Goal: Information Seeking & Learning: Learn about a topic

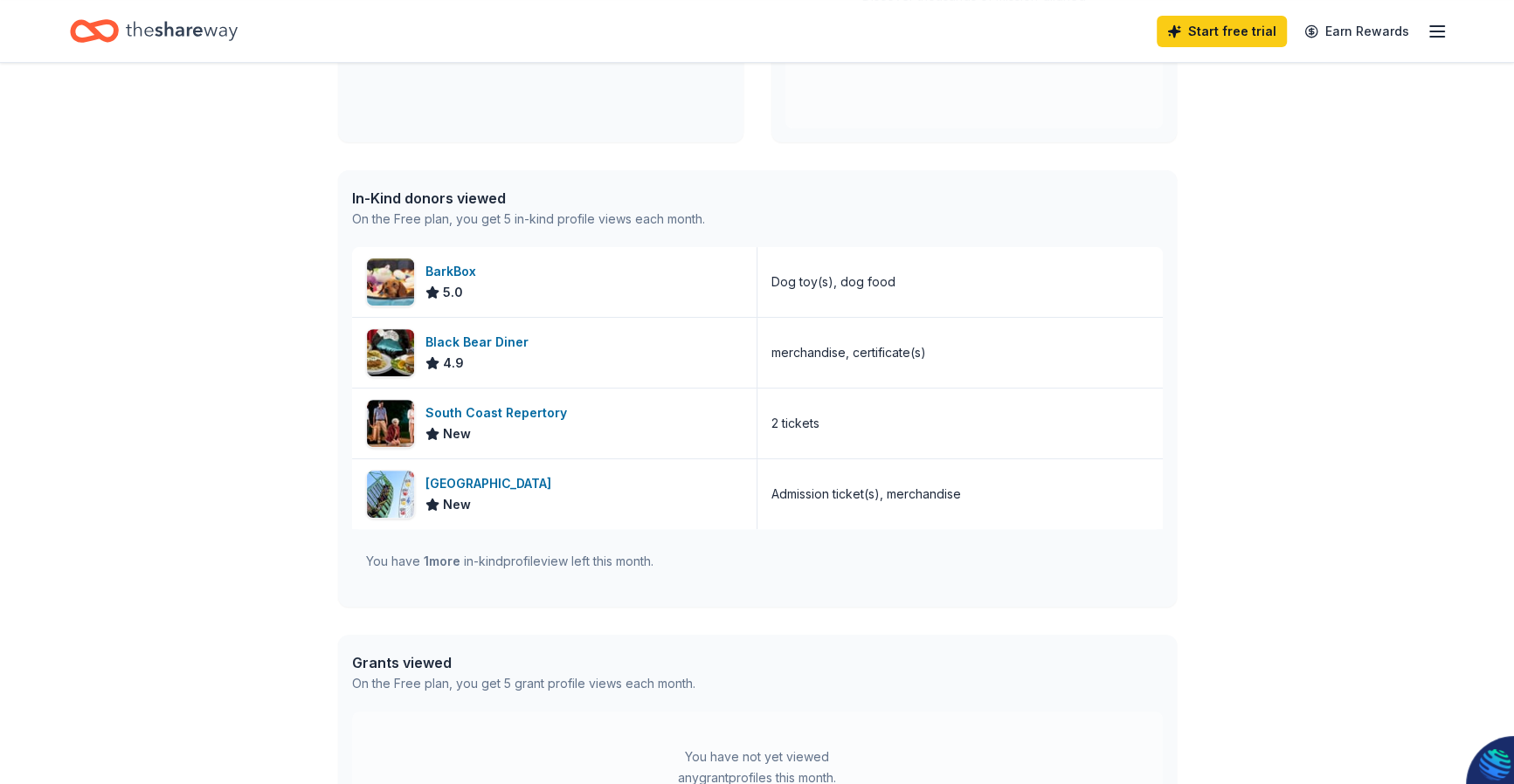
scroll to position [274, 0]
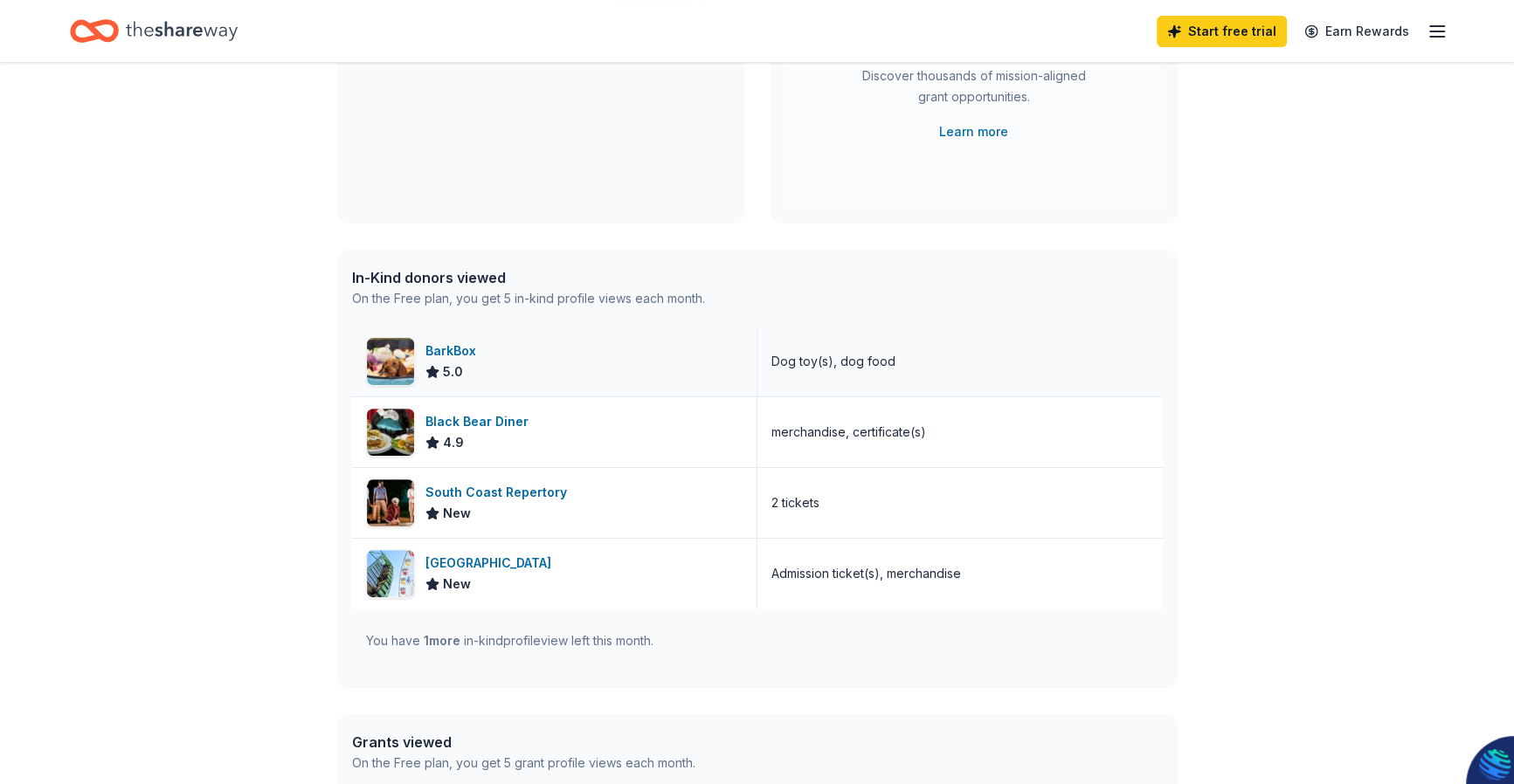
click at [430, 352] on div "BarkBox" at bounding box center [454, 352] width 58 height 21
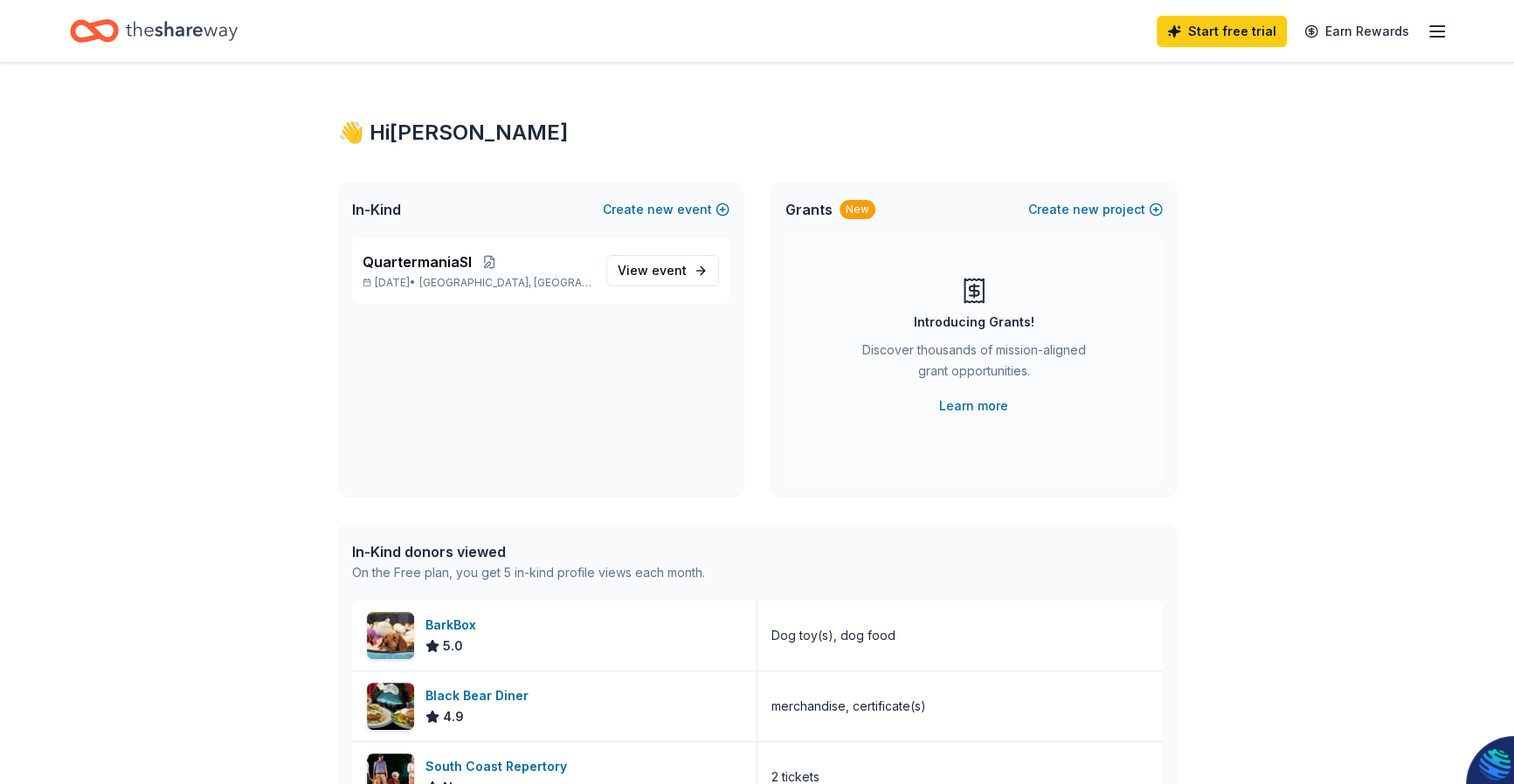
click at [1442, 32] on icon "button" at bounding box center [1437, 31] width 21 height 21
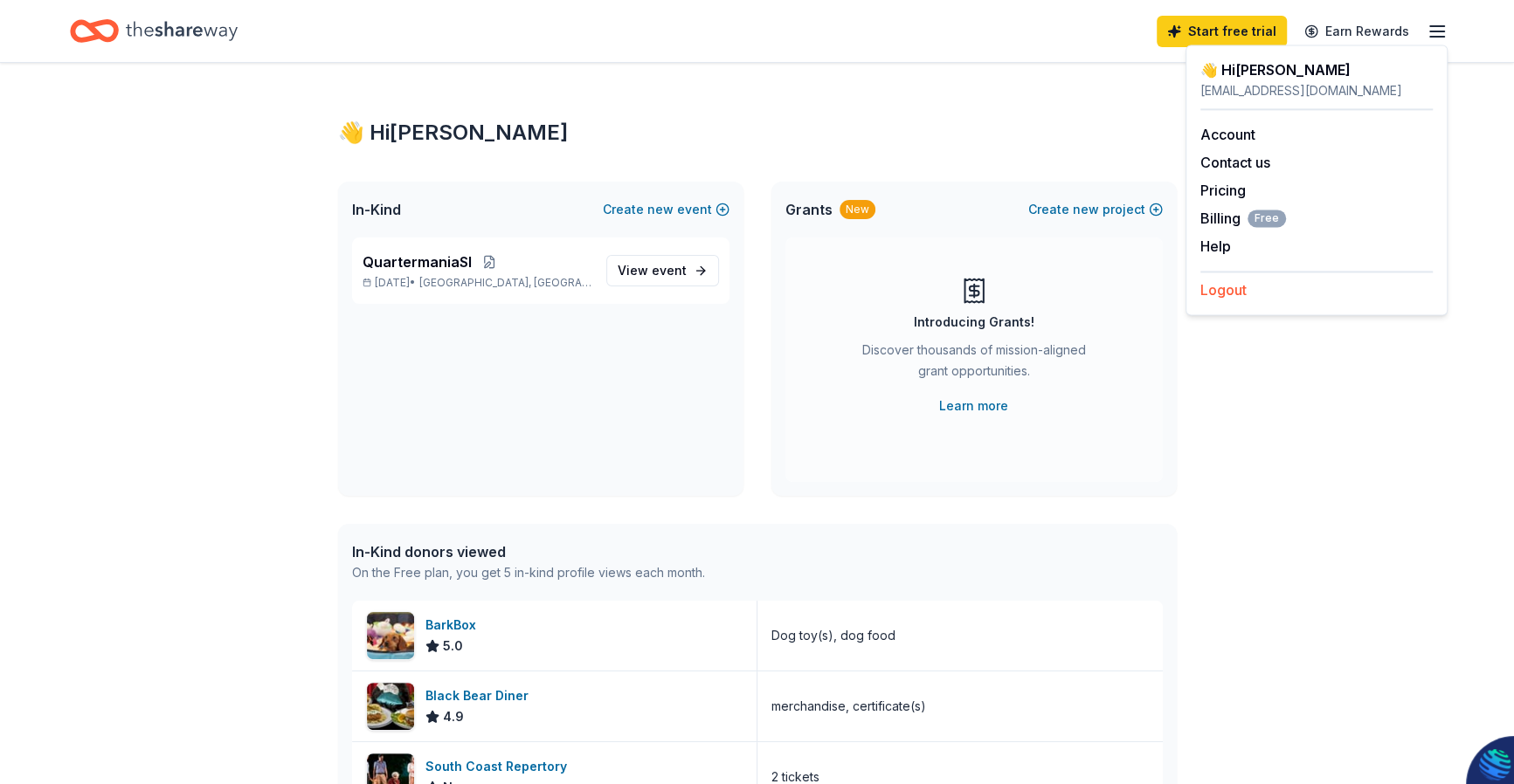
click at [1209, 291] on button "Logout" at bounding box center [1223, 290] width 47 height 21
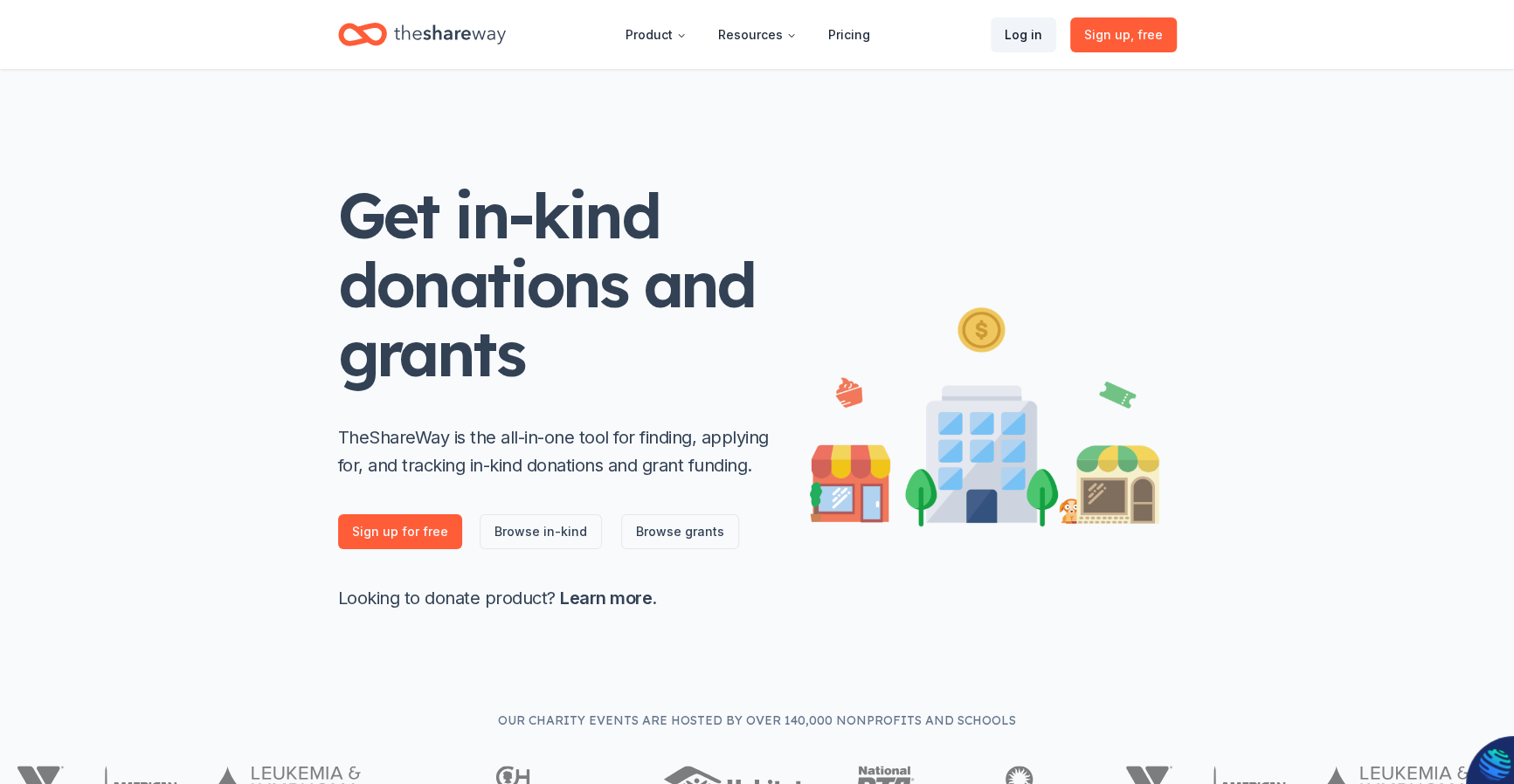
click at [1012, 37] on link "Log in" at bounding box center [1023, 34] width 66 height 35
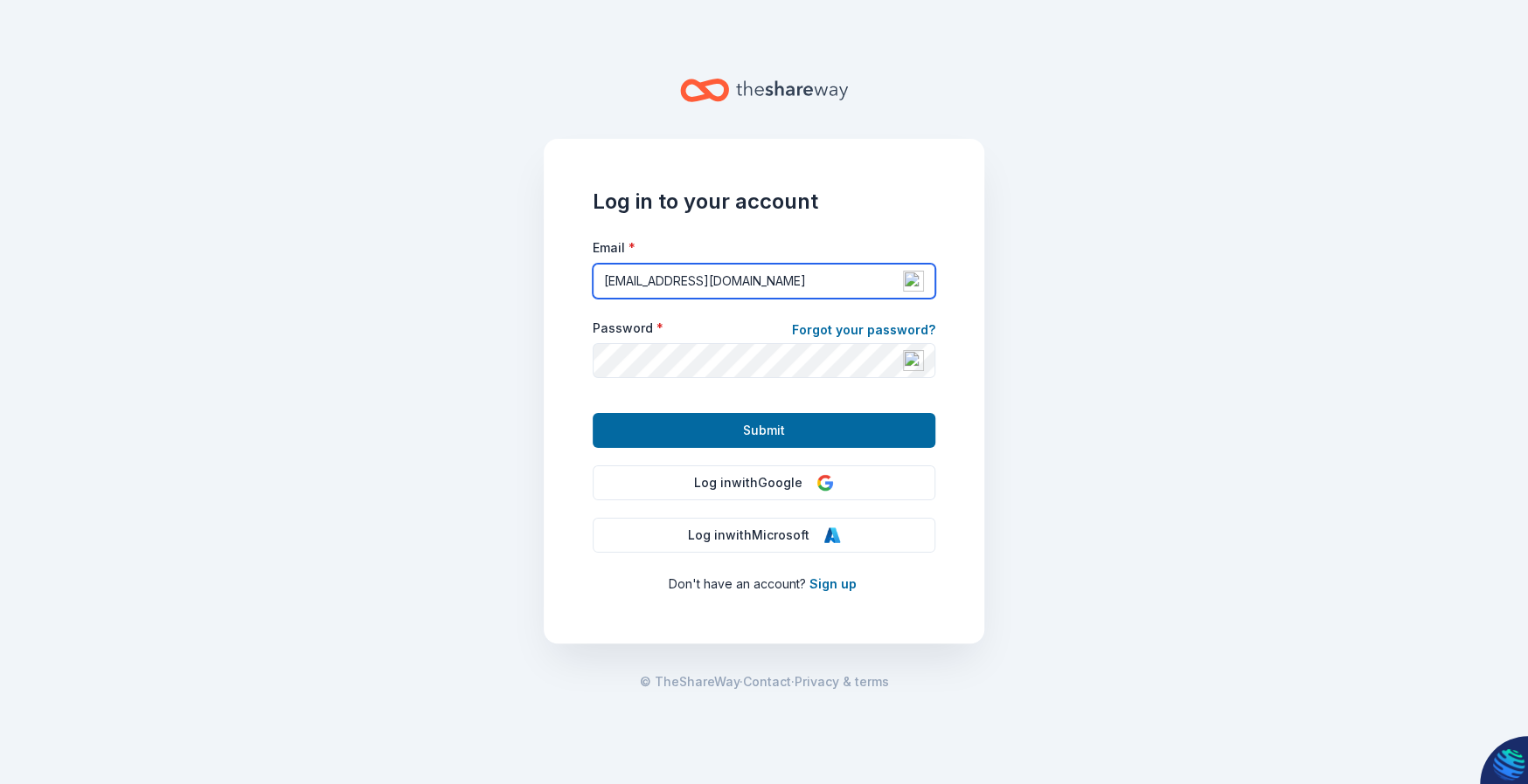
click at [795, 276] on input "[EMAIL_ADDRESS][DOMAIN_NAME]" at bounding box center [764, 281] width 342 height 35
type input "[EMAIL_ADDRESS][DOMAIN_NAME]"
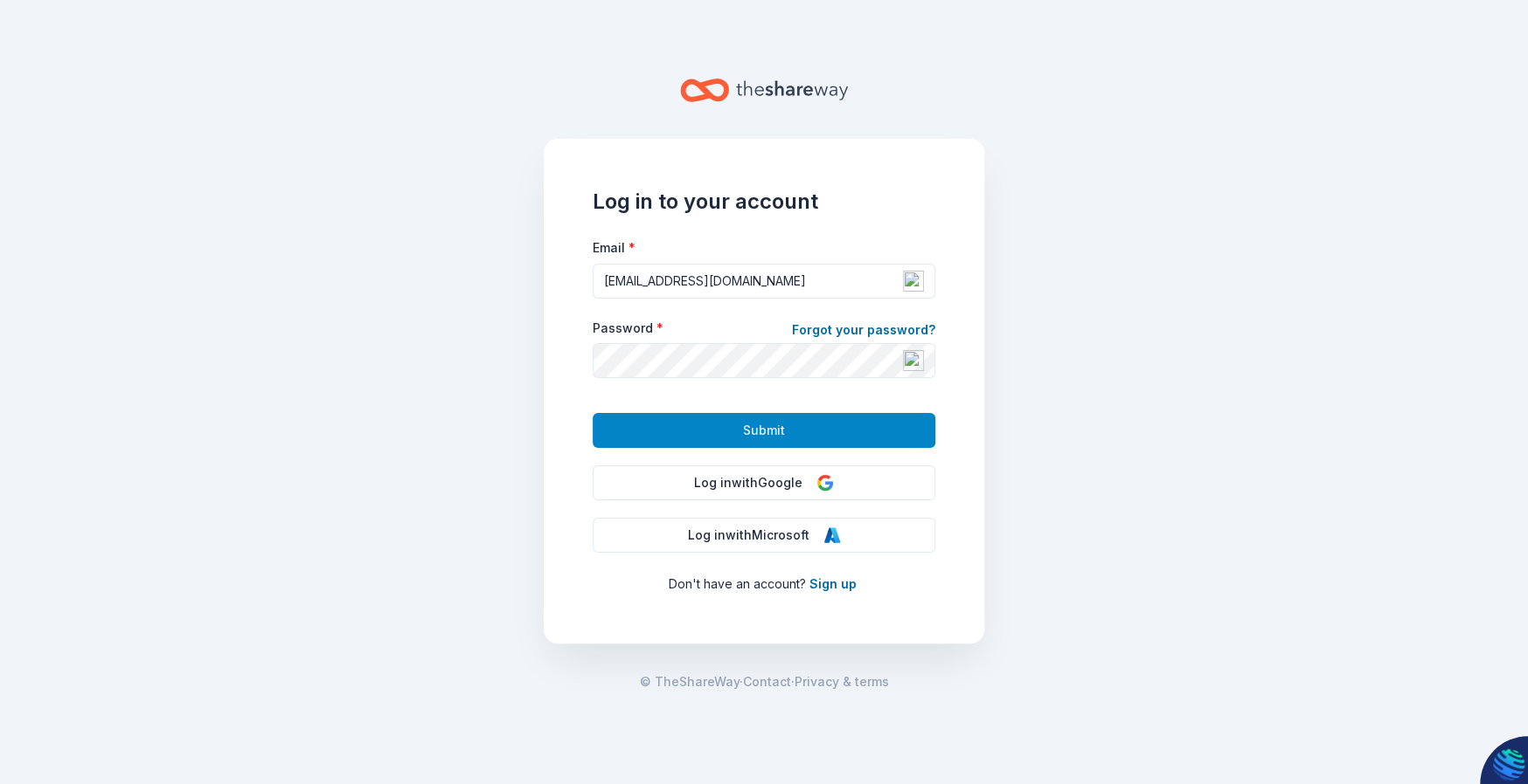
click at [767, 432] on span "Submit" at bounding box center [764, 431] width 42 height 21
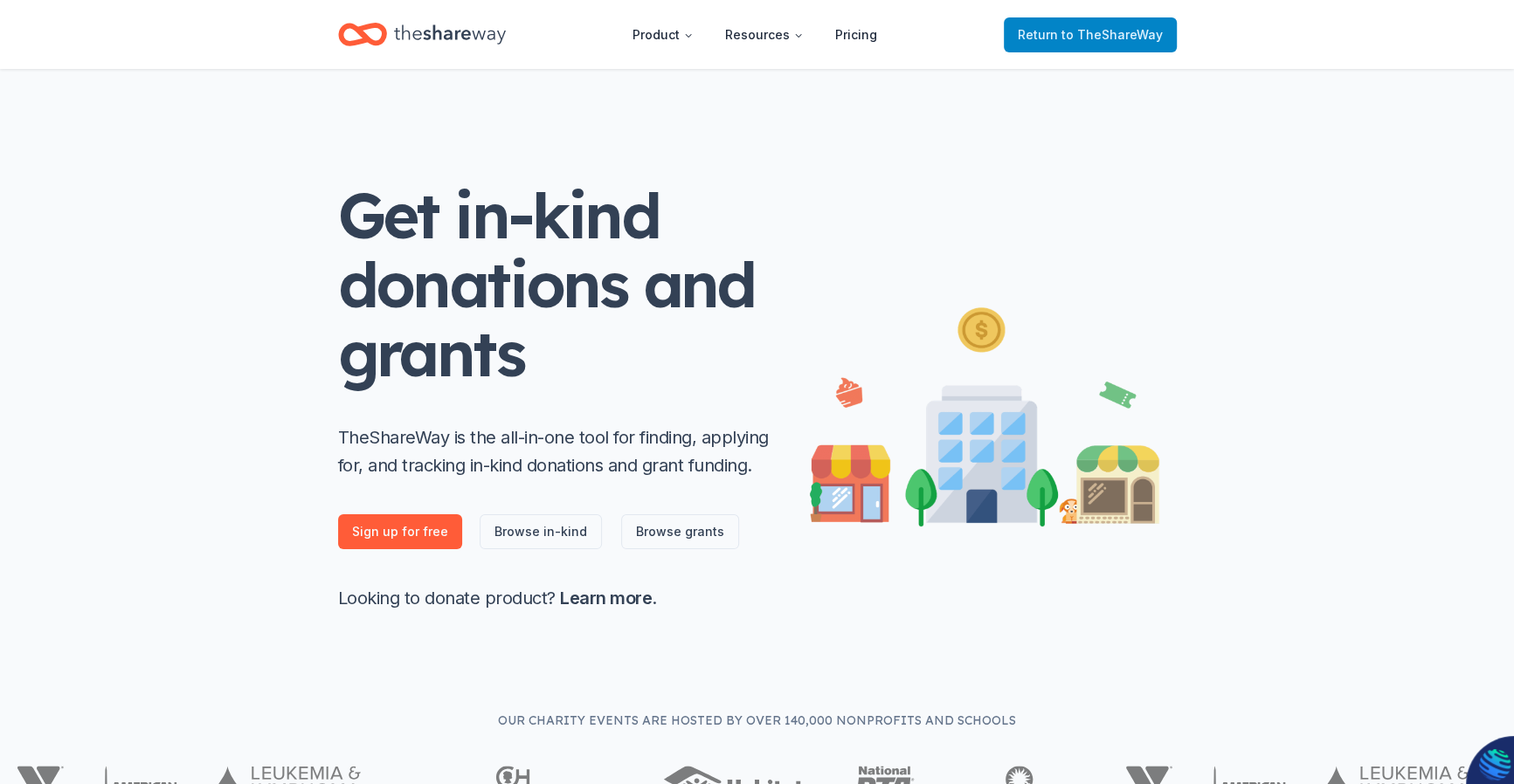
click at [1114, 27] on span "to TheShareWay" at bounding box center [1112, 34] width 101 height 15
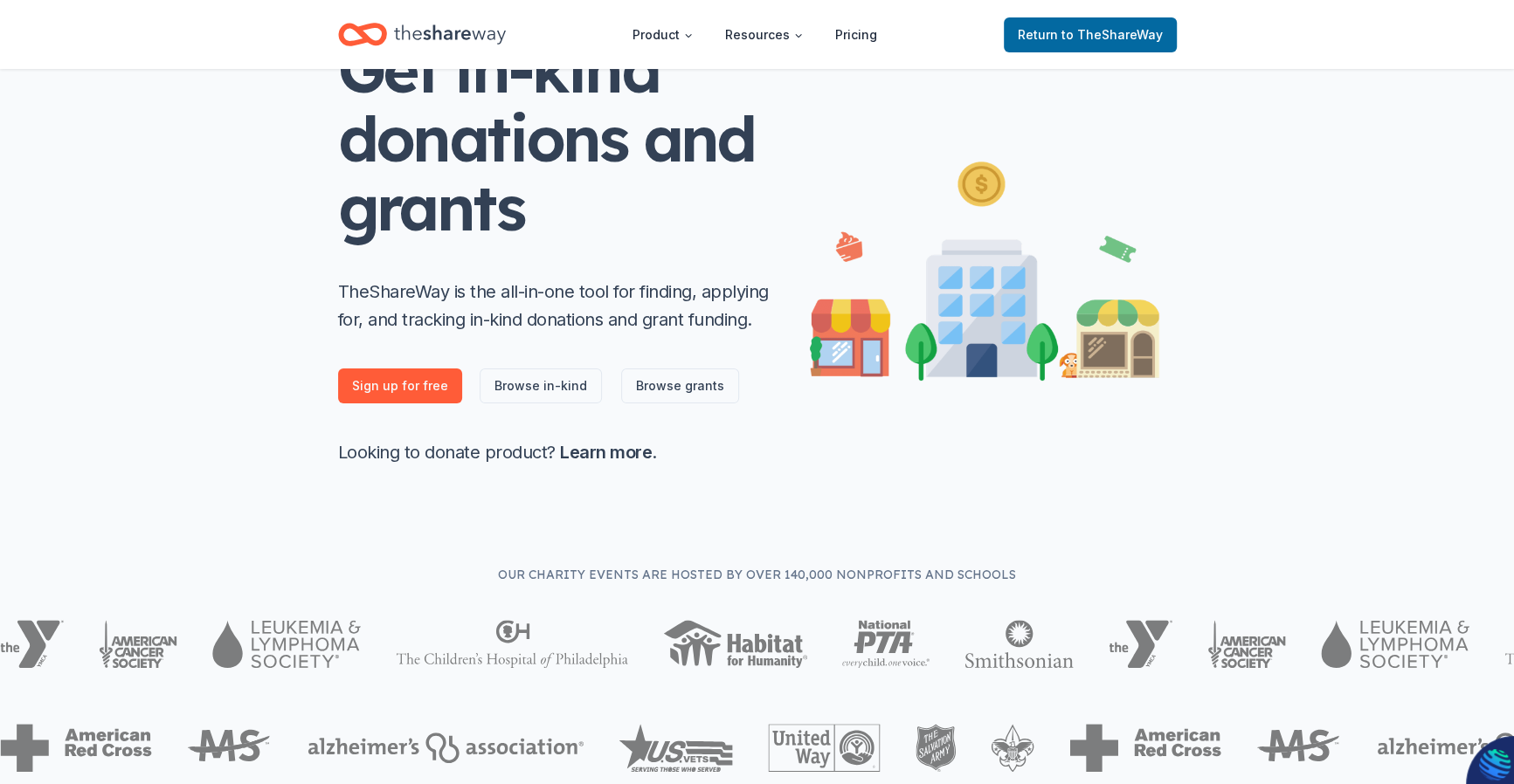
scroll to position [87, 0]
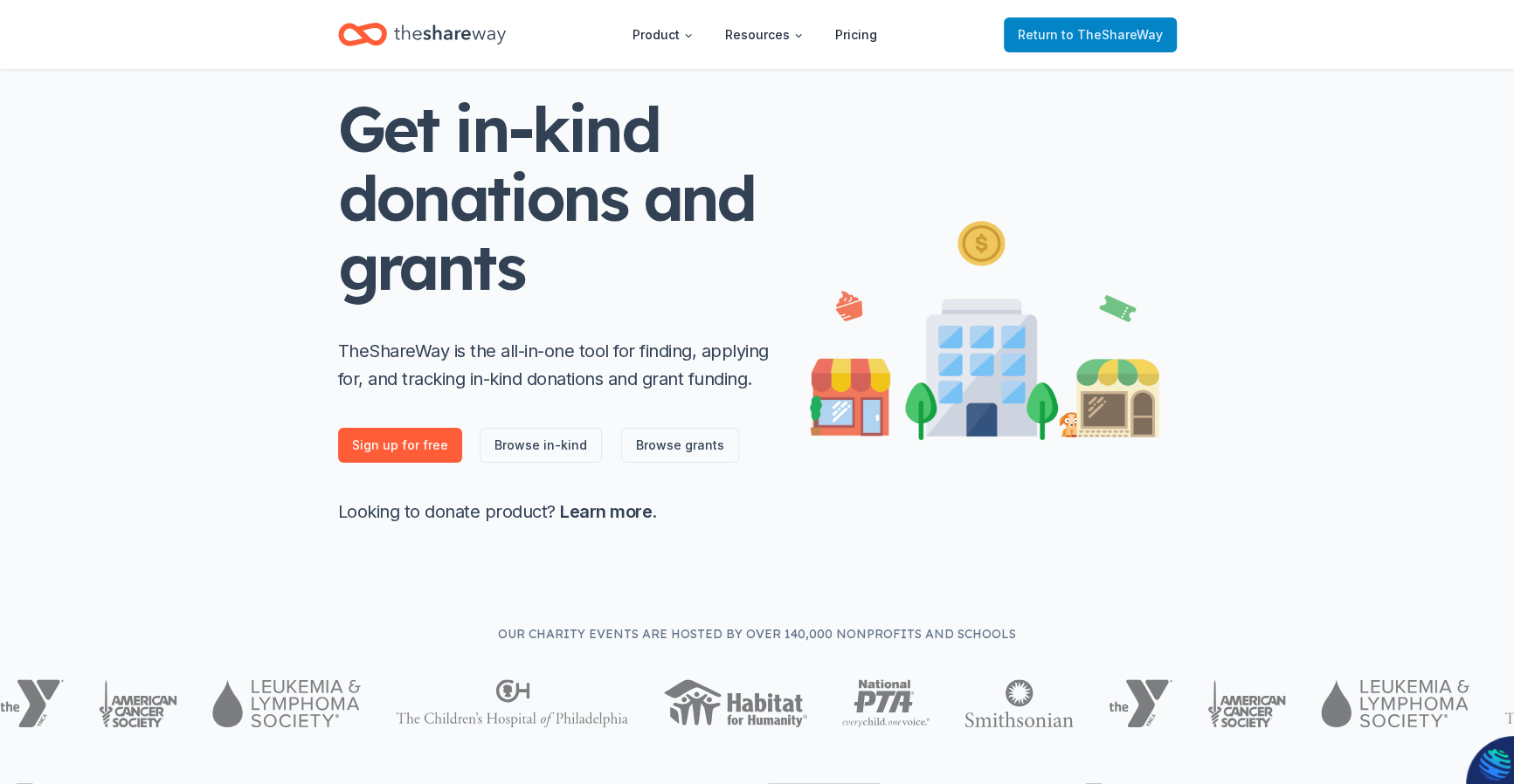
click at [1059, 44] on span "Return to TheShareWay" at bounding box center [1090, 35] width 145 height 21
click at [538, 449] on link "Browse in-kind" at bounding box center [540, 445] width 122 height 35
click at [520, 446] on link "Browse in-kind" at bounding box center [540, 445] width 122 height 35
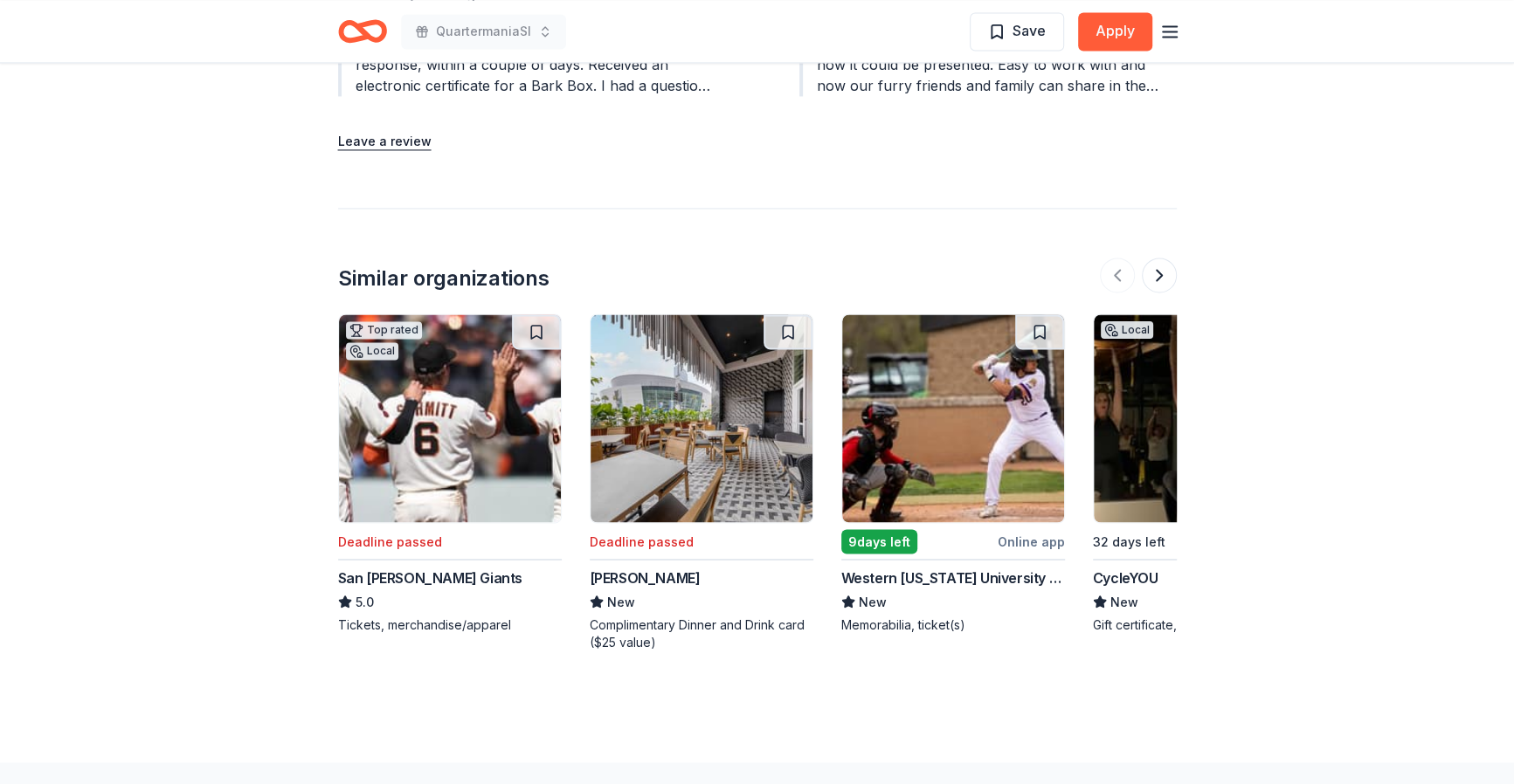
scroll to position [2182, 0]
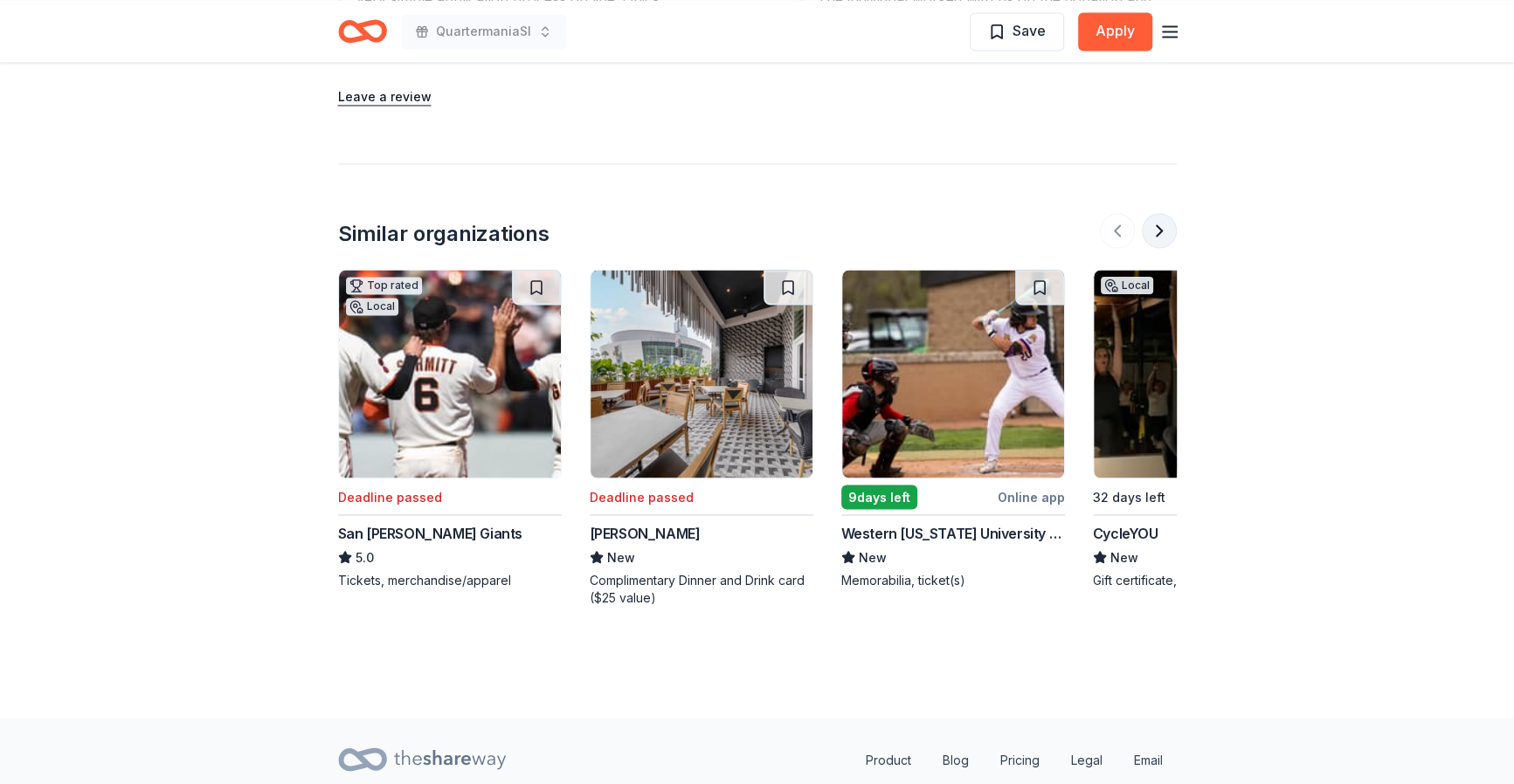
click at [1160, 233] on button at bounding box center [1159, 231] width 35 height 35
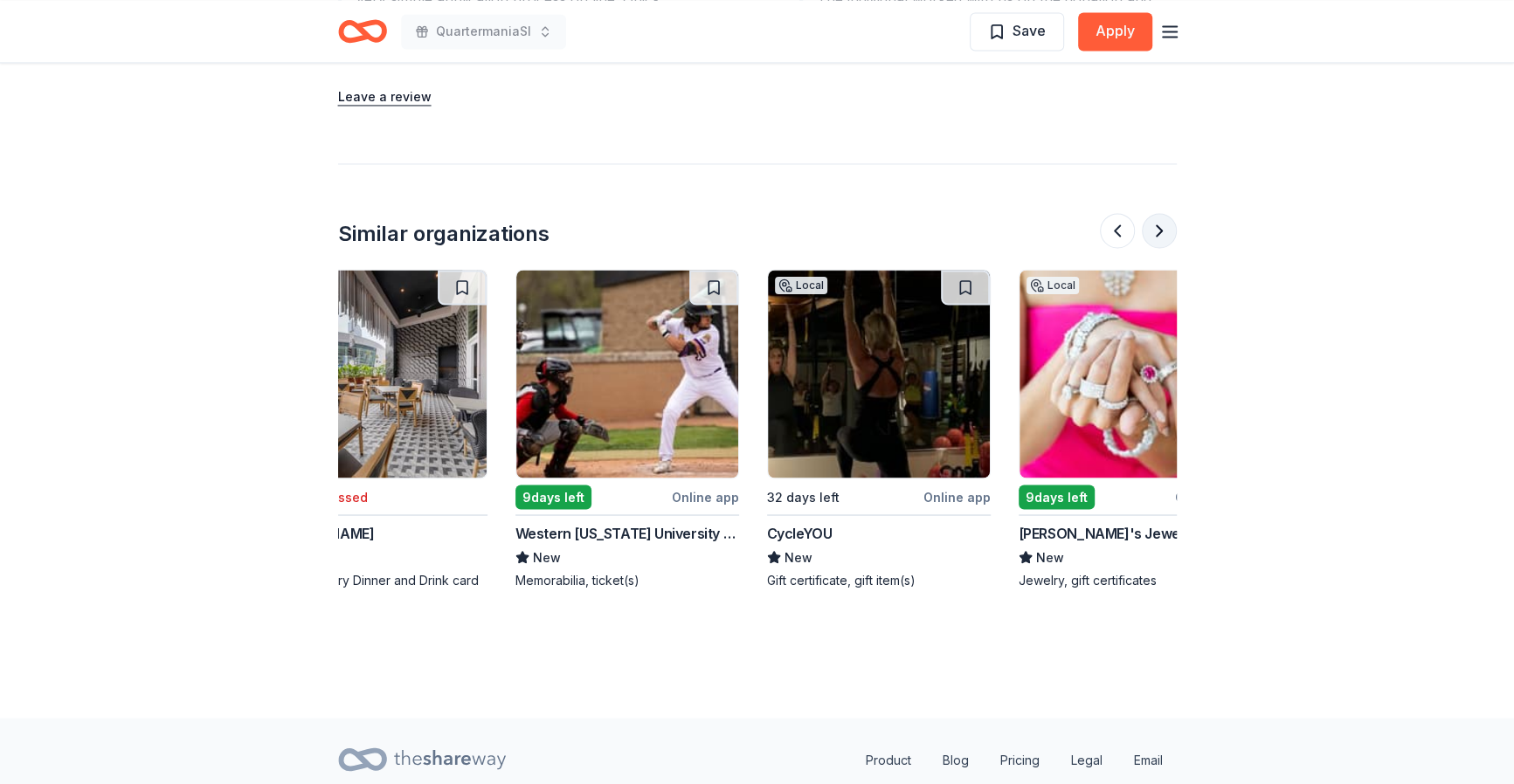
scroll to position [0, 754]
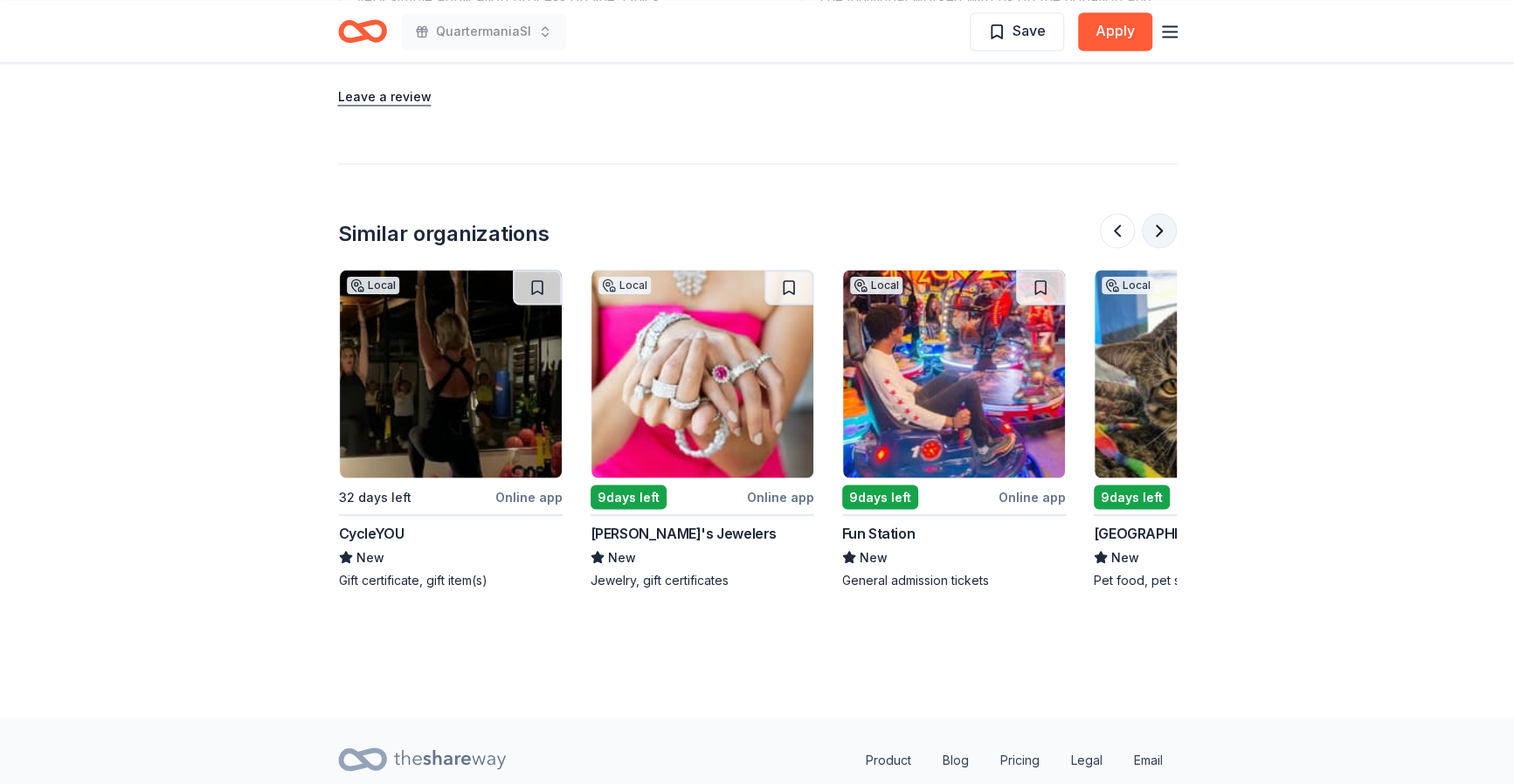
click at [1156, 227] on button at bounding box center [1159, 231] width 35 height 35
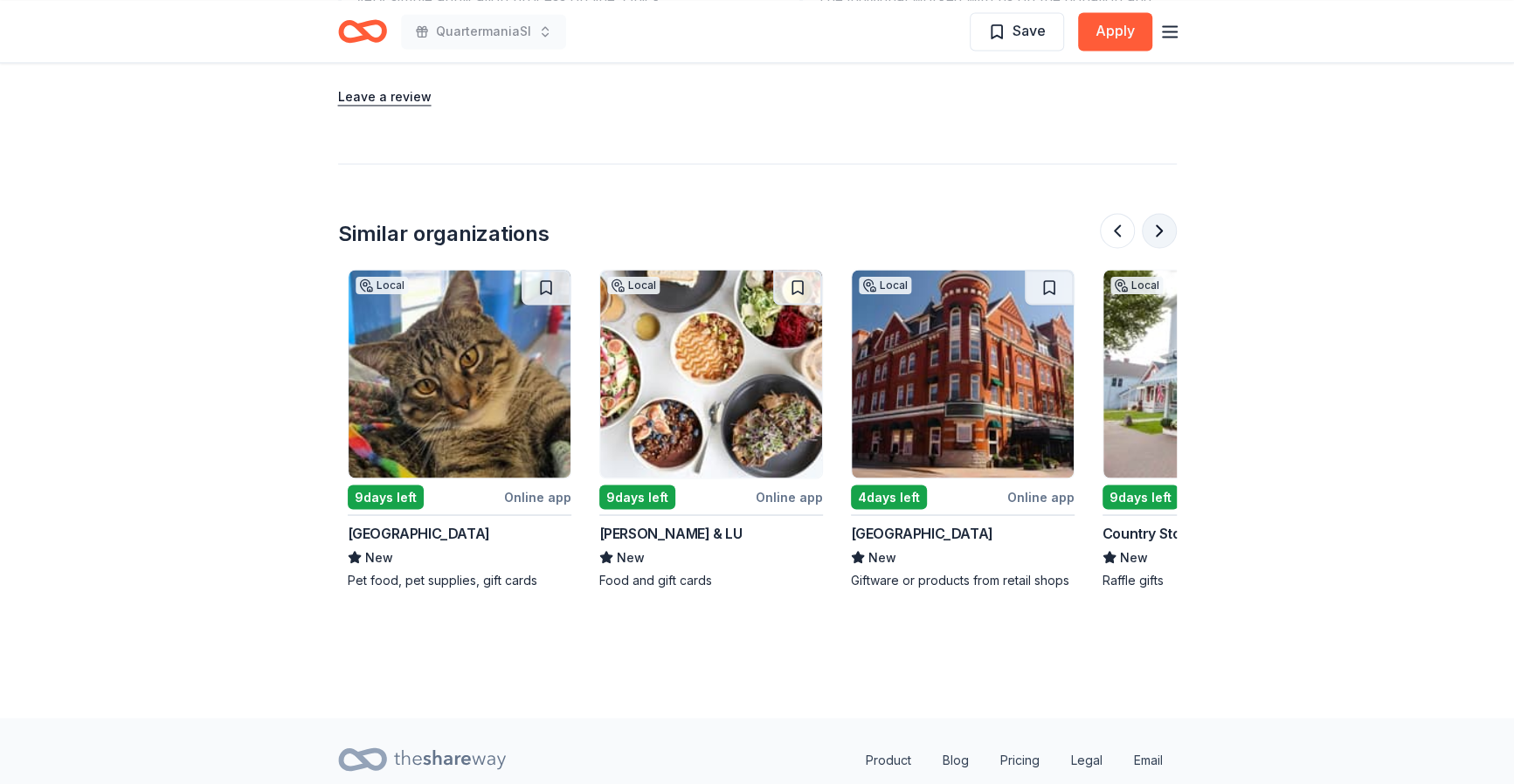
scroll to position [0, 1509]
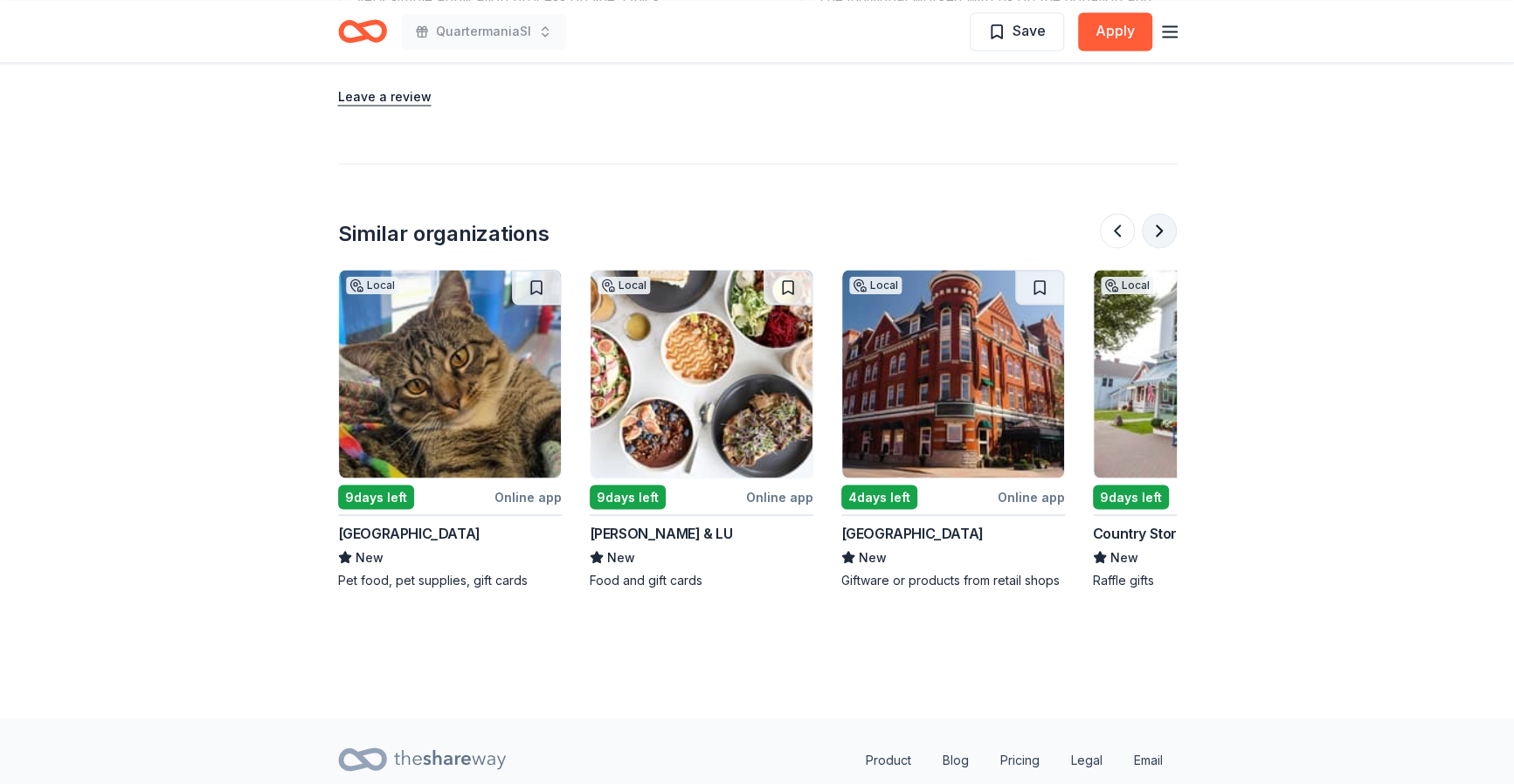
click at [1156, 227] on button at bounding box center [1159, 231] width 35 height 35
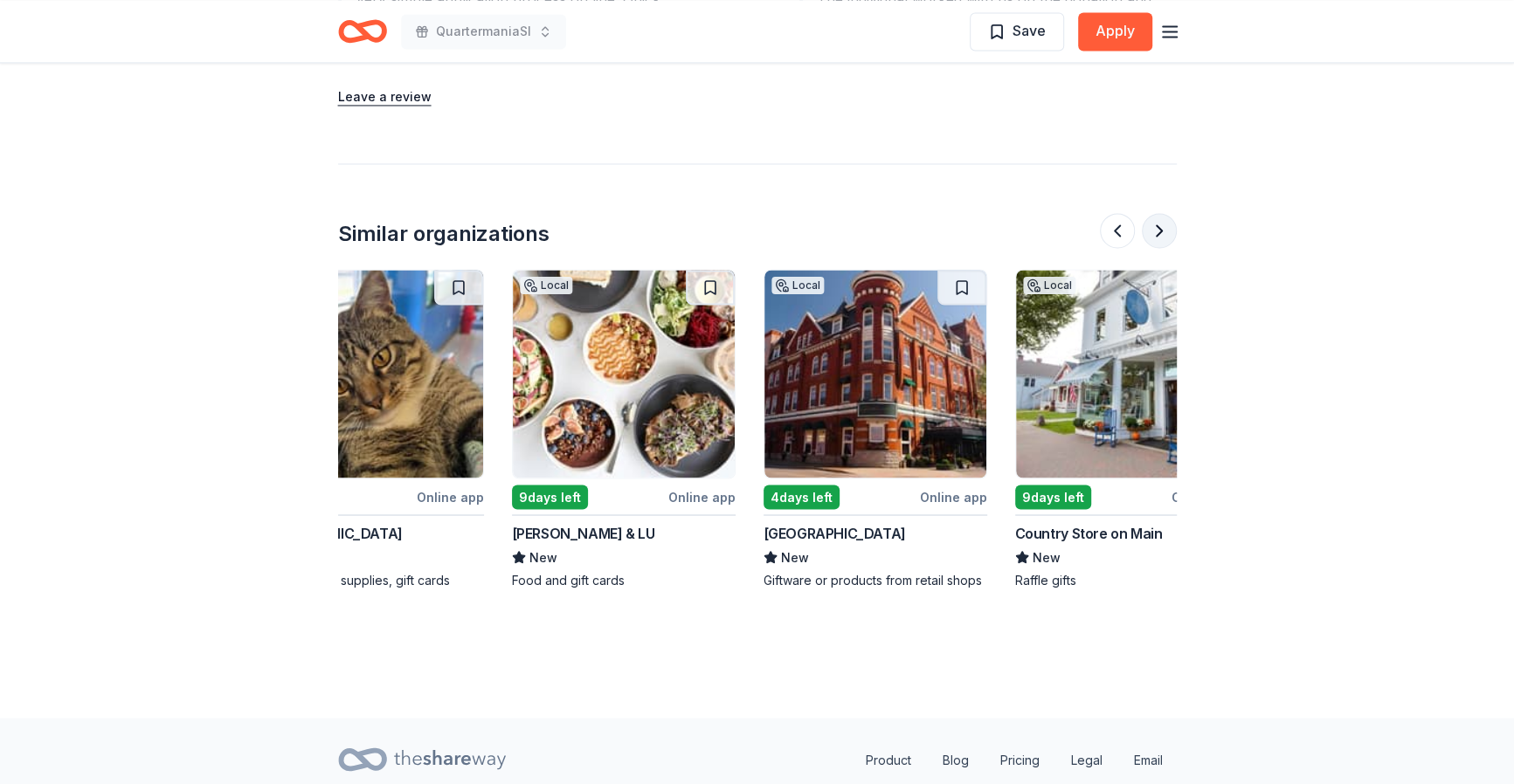
scroll to position [0, 1648]
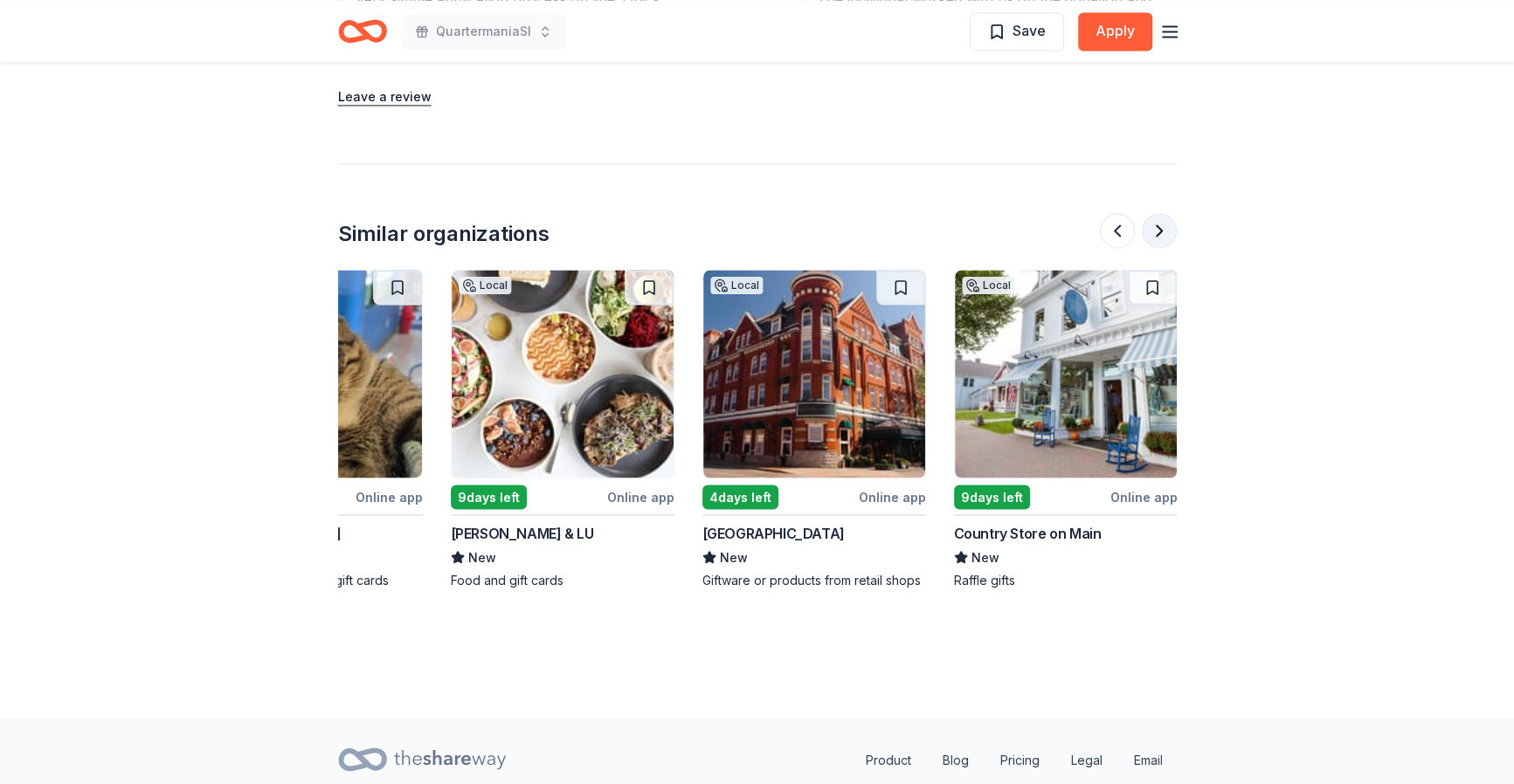
click at [1156, 227] on button at bounding box center [1159, 231] width 35 height 35
click at [1003, 339] on img at bounding box center [1065, 373] width 222 height 208
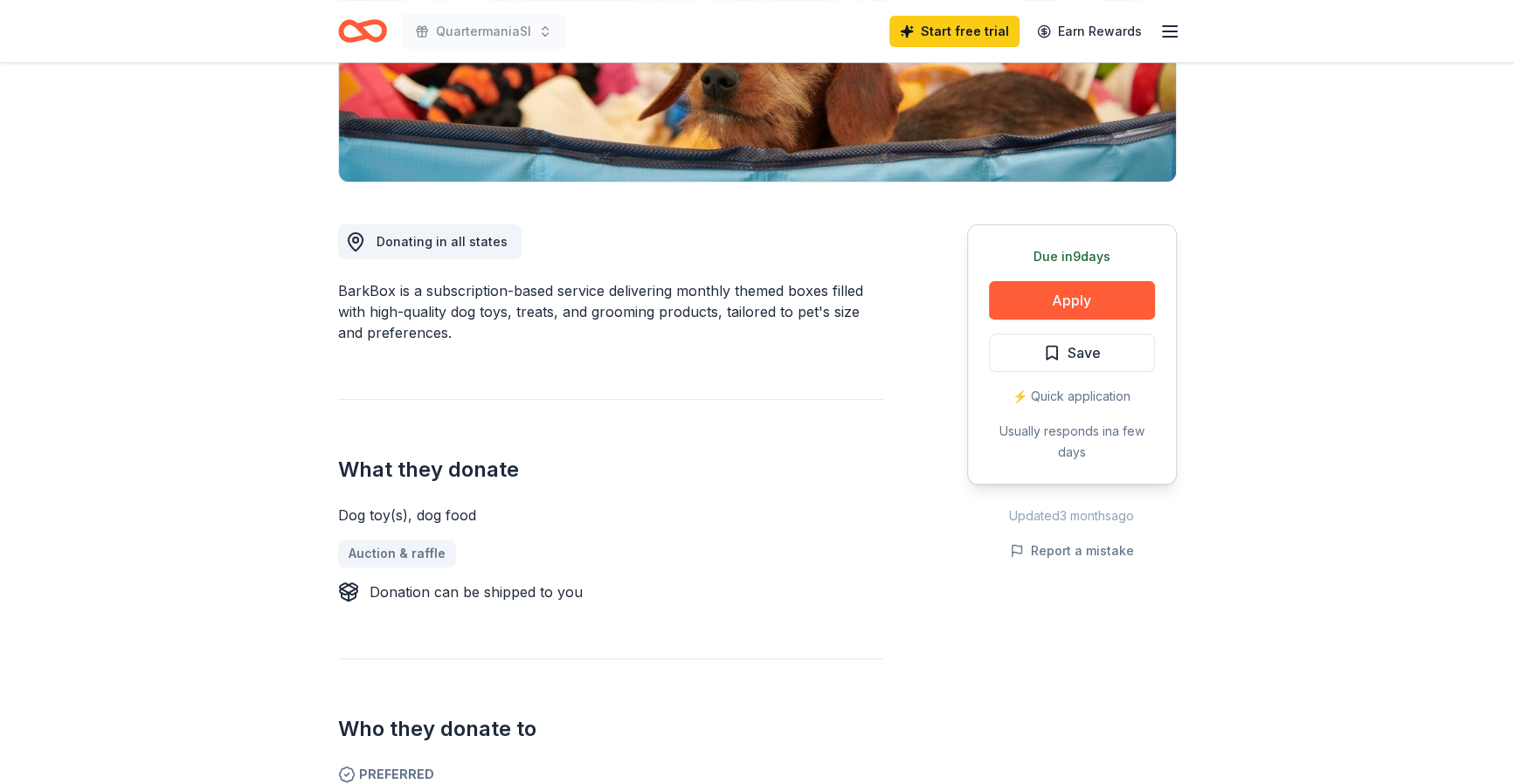
scroll to position [0, 0]
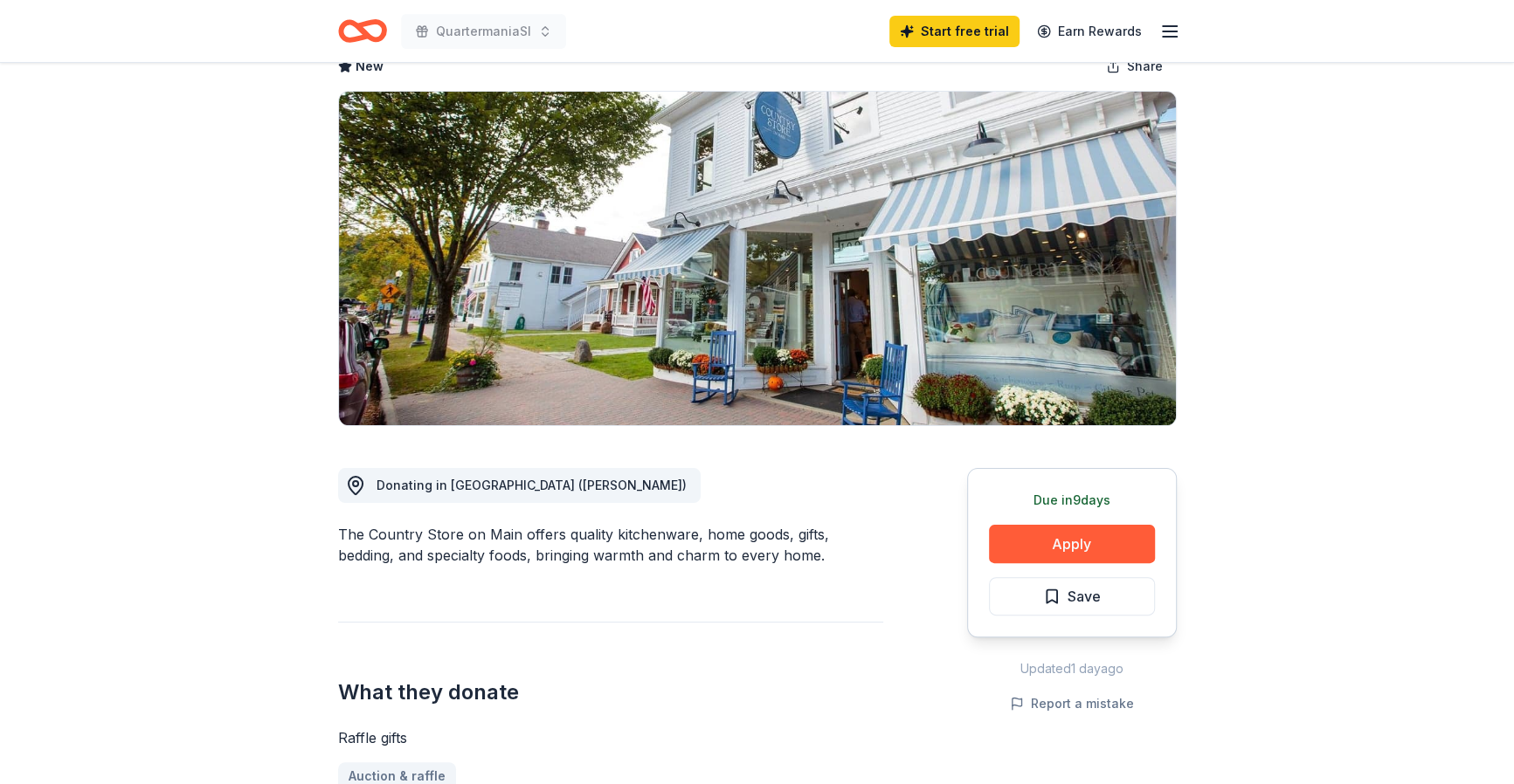
scroll to position [262, 0]
